Goal: Understand process/instructions: Learn how to perform a task or action

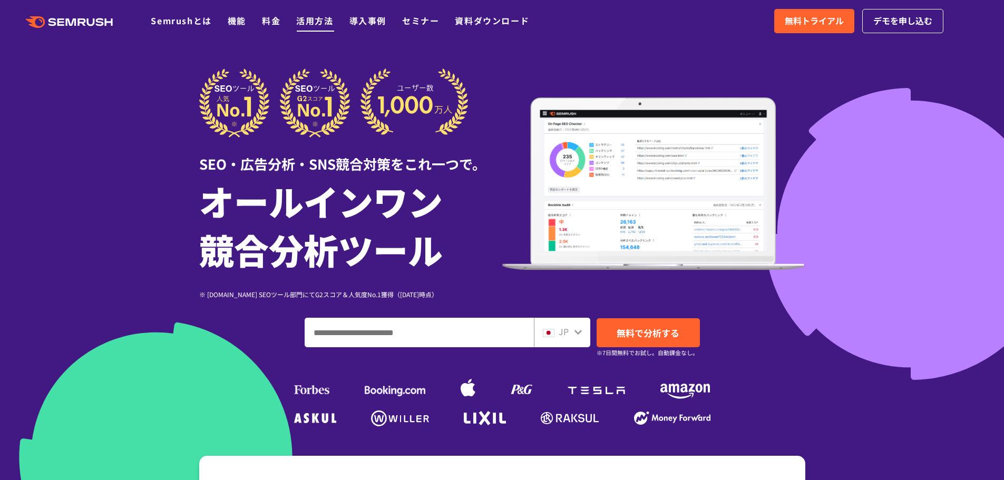
click at [307, 20] on link "活用方法" at bounding box center [314, 20] width 37 height 13
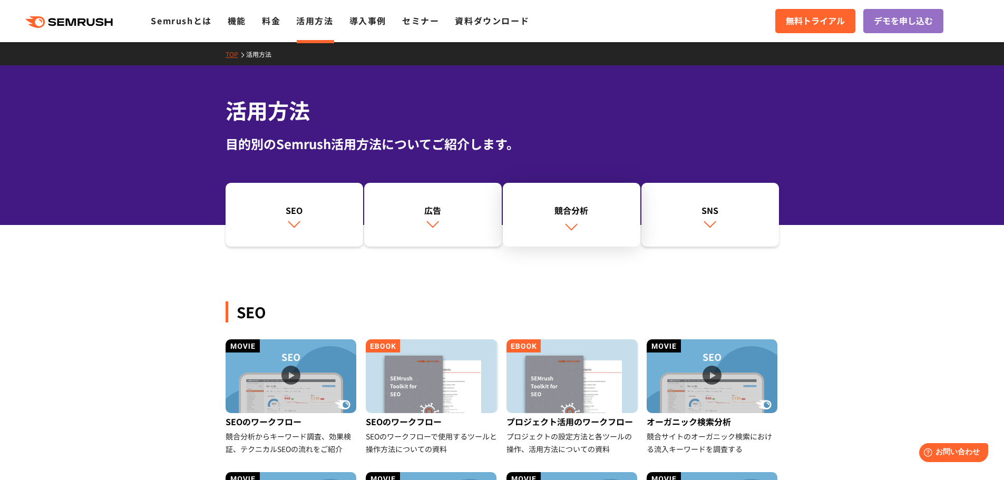
click at [607, 232] on link "競合分析" at bounding box center [571, 215] width 137 height 64
